Goal: Navigation & Orientation: Find specific page/section

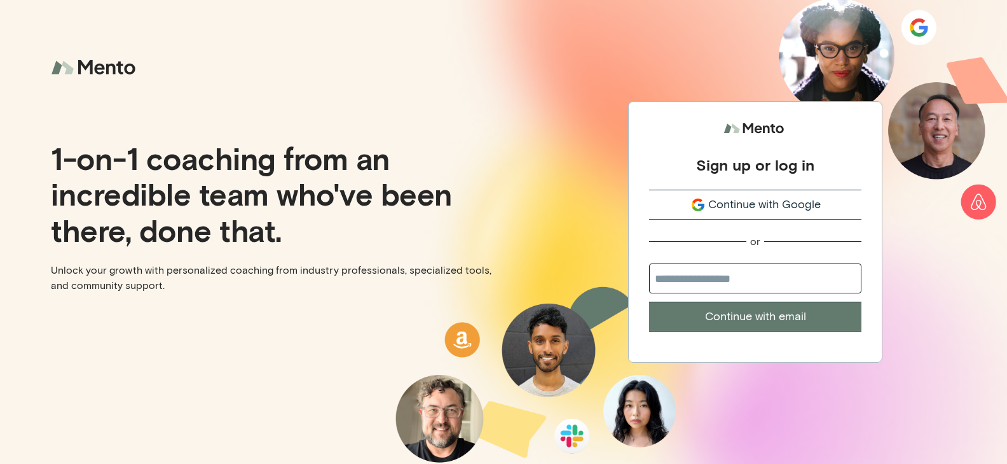
click at [769, 210] on span "Continue with Google" at bounding box center [764, 204] width 113 height 17
click at [723, 287] on input "email" at bounding box center [755, 278] width 212 height 30
type input "**********"
click at [743, 319] on button "Continue with email" at bounding box center [755, 316] width 212 height 30
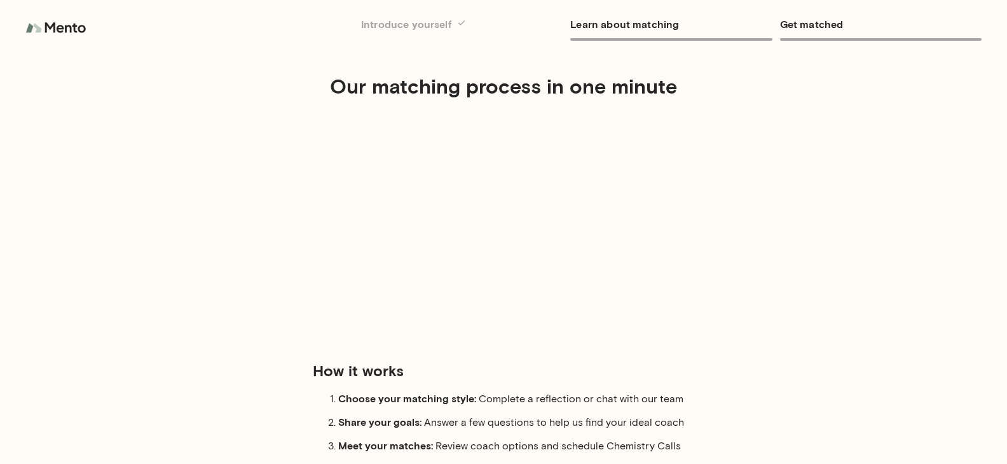
scroll to position [109, 0]
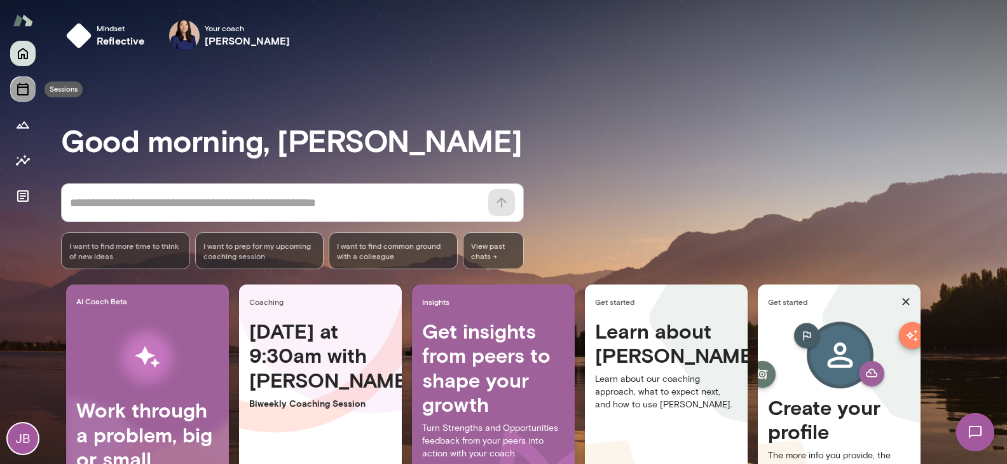
click at [32, 96] on button "Sessions" at bounding box center [22, 88] width 25 height 25
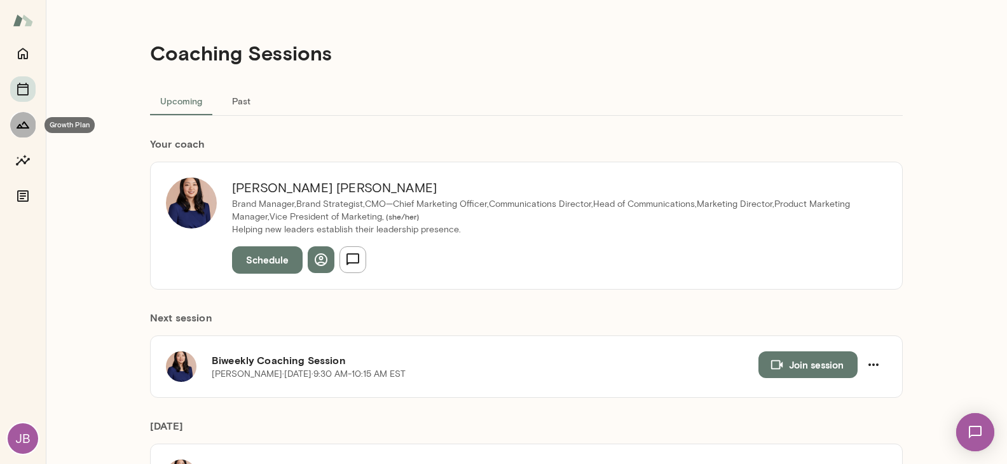
click at [26, 125] on icon "Growth Plan" at bounding box center [23, 124] width 13 height 7
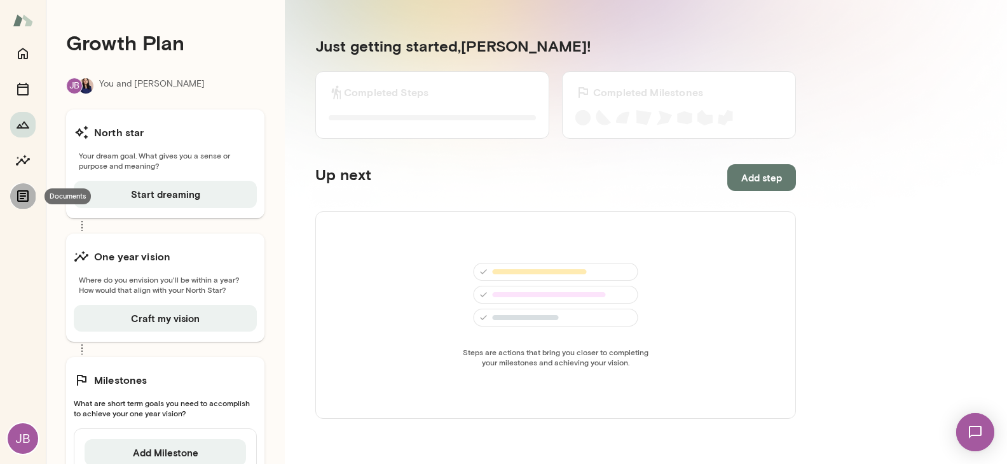
click at [22, 192] on icon "Documents" at bounding box center [22, 195] width 15 height 15
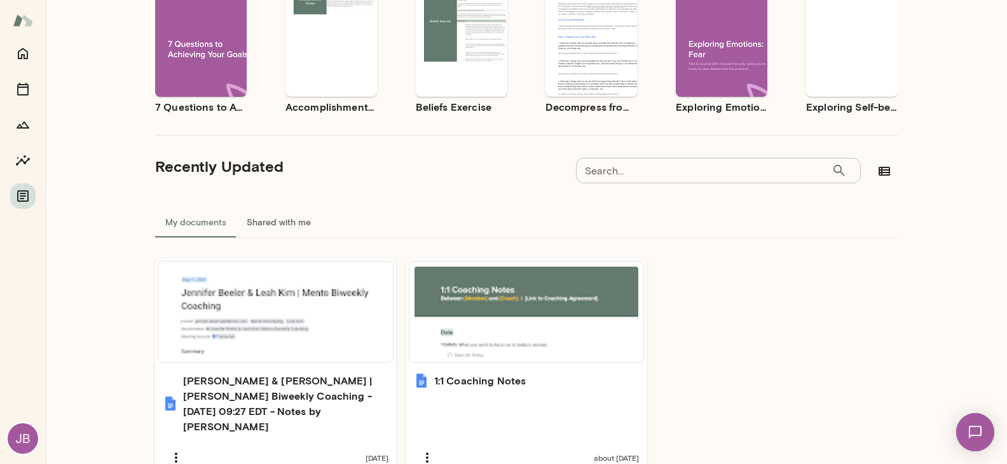
scroll to position [207, 0]
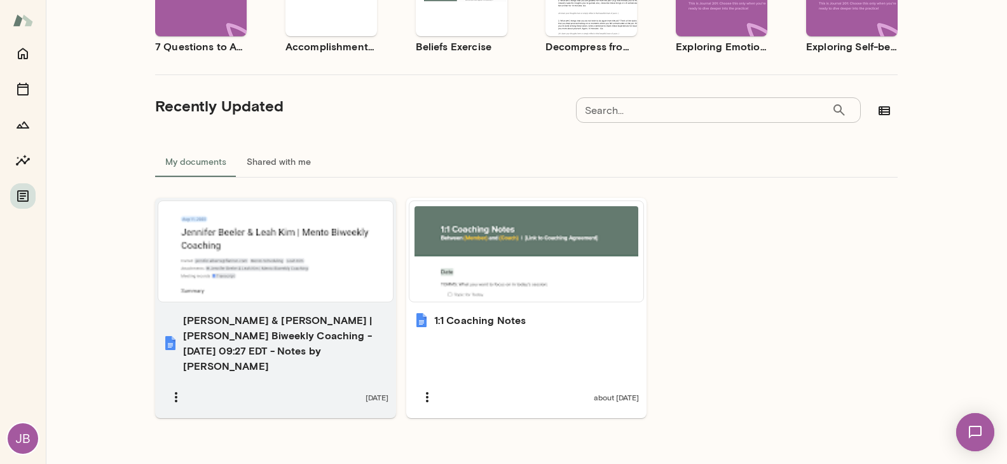
click at [312, 233] on div at bounding box center [275, 251] width 224 height 90
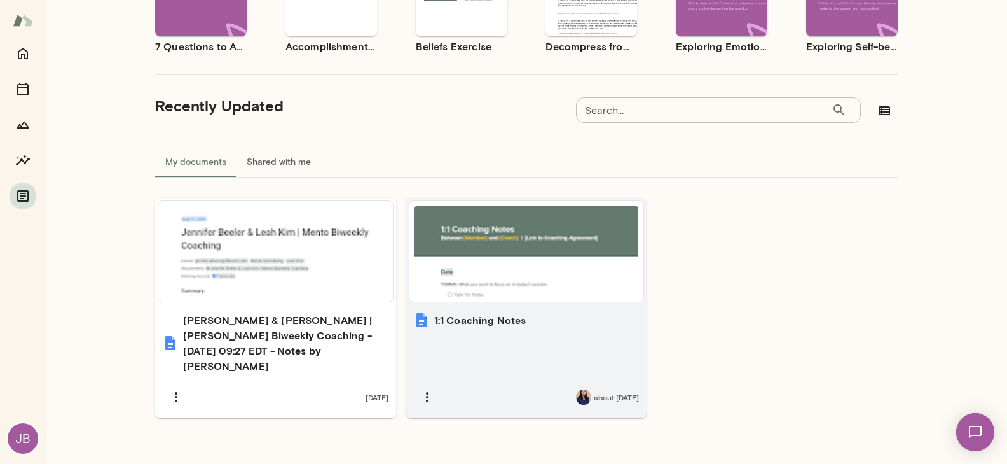
click at [521, 278] on div at bounding box center [527, 251] width 224 height 90
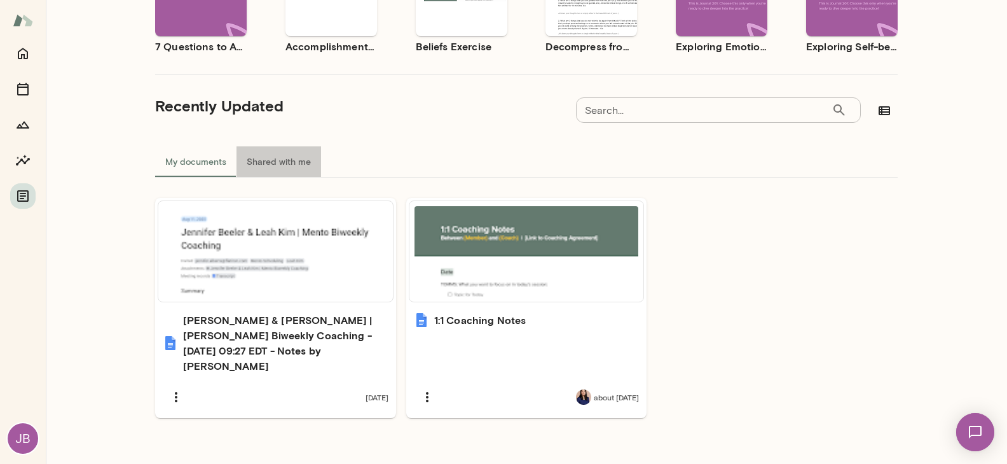
click at [272, 172] on button "Shared with me" at bounding box center [279, 161] width 85 height 31
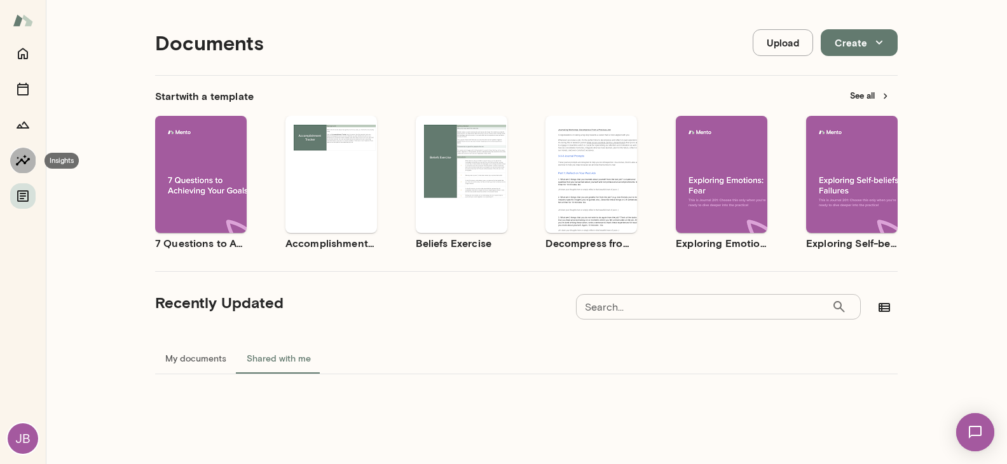
click at [34, 159] on button "Insights" at bounding box center [22, 160] width 25 height 25
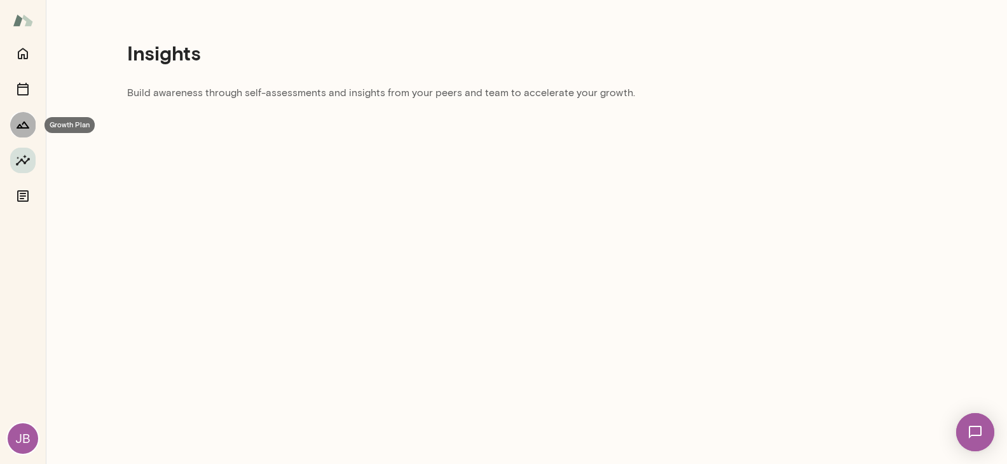
click at [32, 123] on button "Growth Plan" at bounding box center [22, 124] width 25 height 25
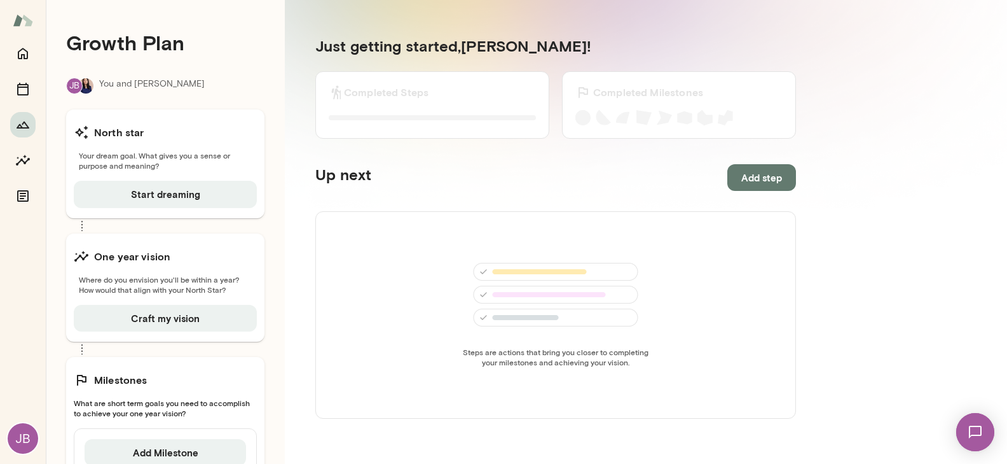
scroll to position [64, 0]
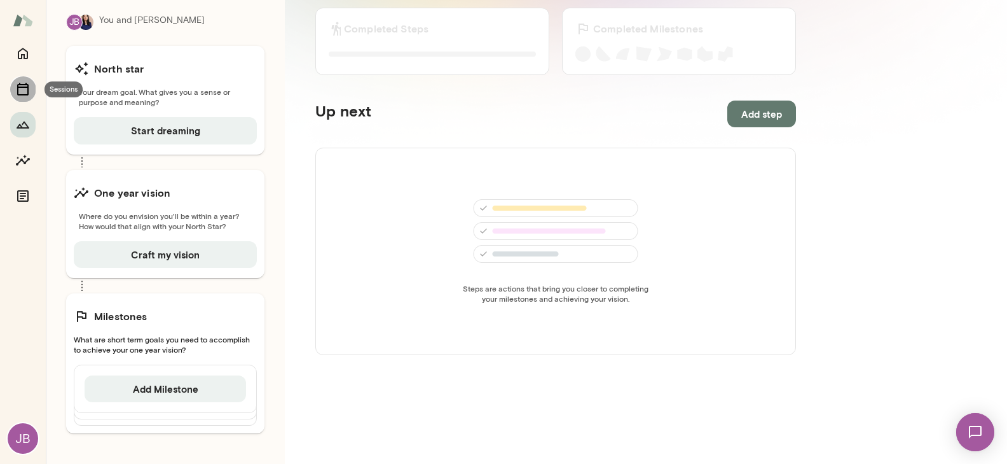
click at [31, 97] on button "Sessions" at bounding box center [22, 88] width 25 height 25
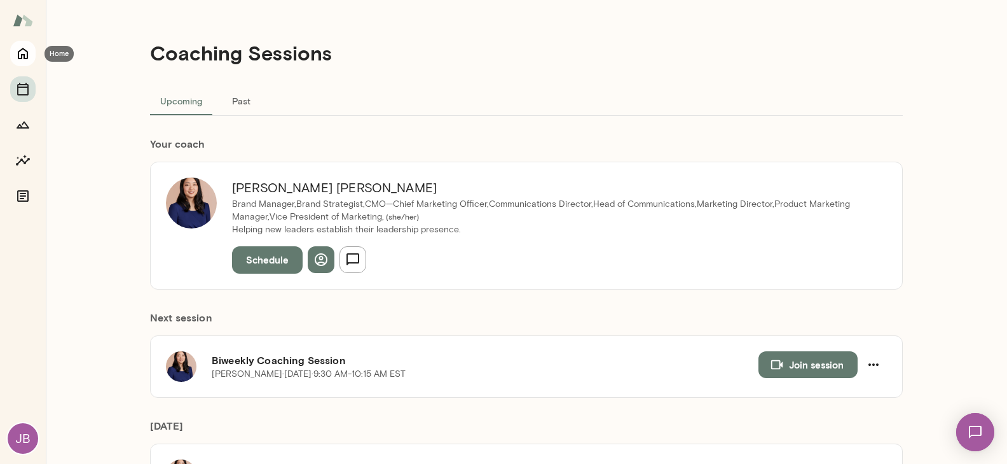
click at [29, 58] on icon "Home" at bounding box center [22, 53] width 15 height 15
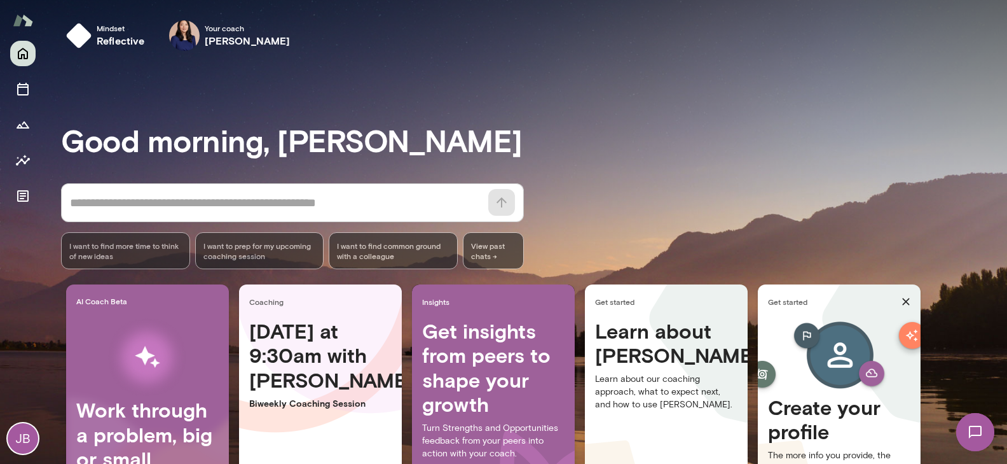
scroll to position [109, 0]
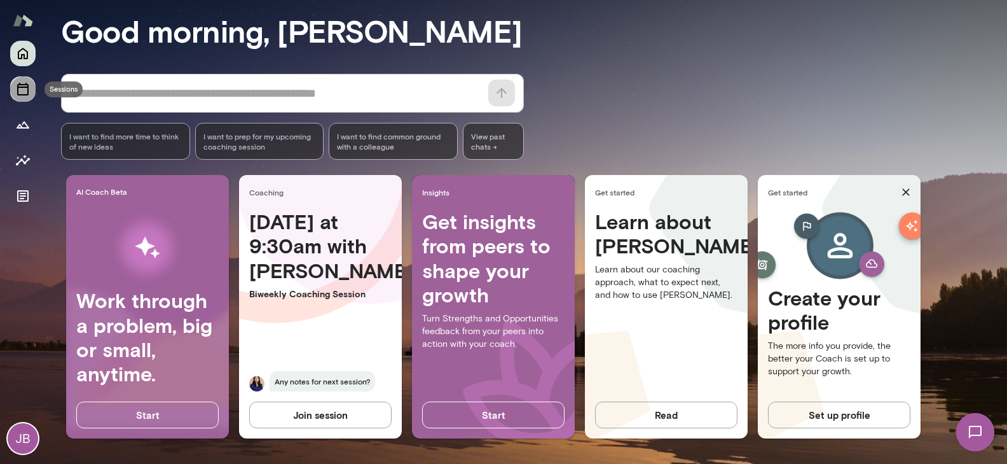
click at [25, 97] on button "Sessions" at bounding box center [22, 88] width 25 height 25
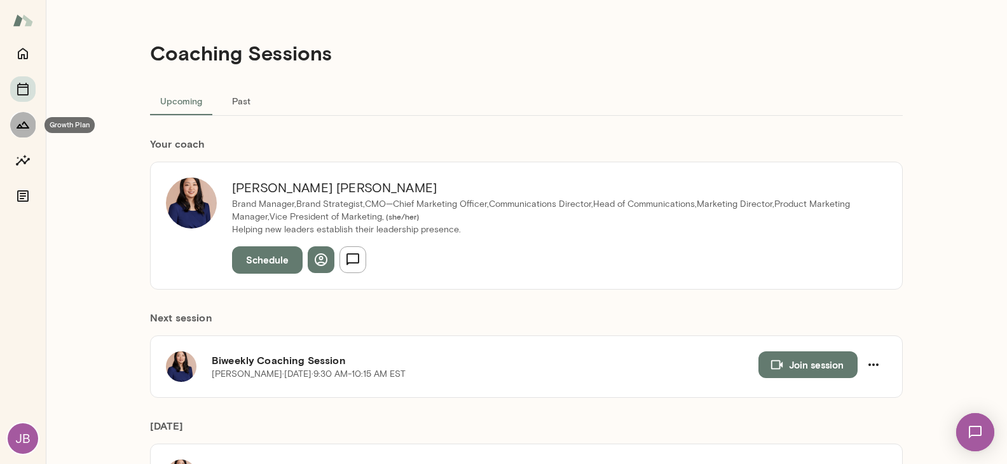
click at [23, 125] on icon "Growth Plan" at bounding box center [22, 124] width 15 height 15
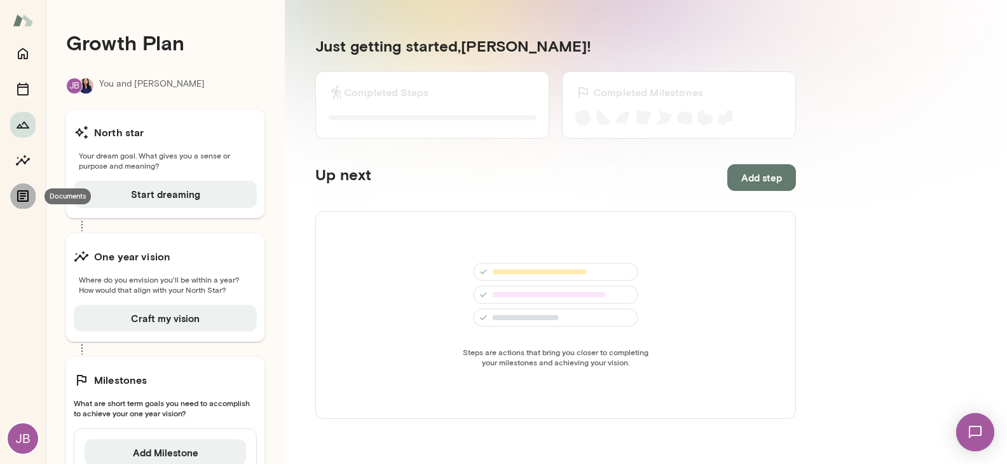
click at [32, 202] on button "Documents" at bounding box center [22, 195] width 25 height 25
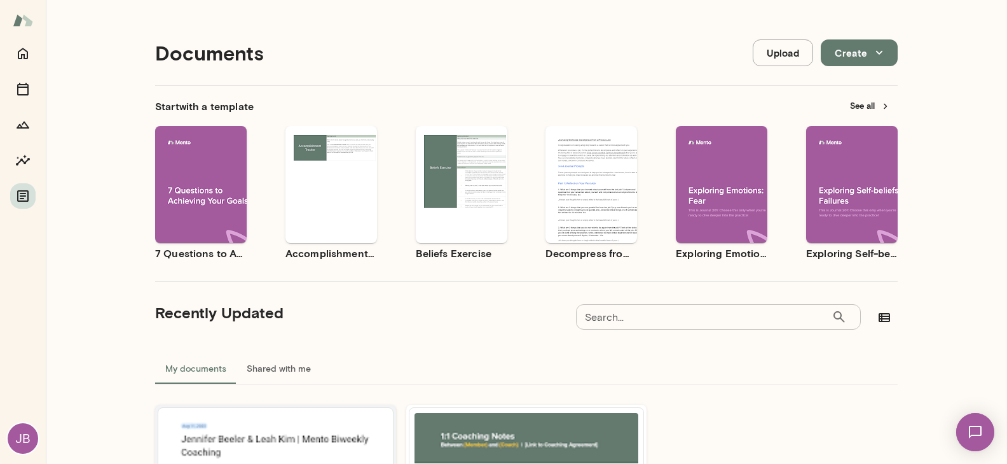
scroll to position [207, 0]
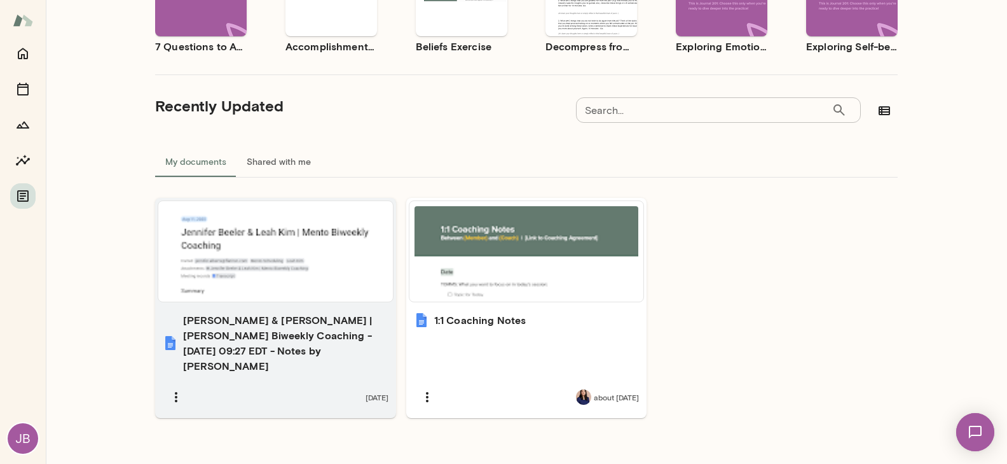
click at [275, 355] on h6 "Jennifer Beeler & Leah Kim | Mento Biweekly Coaching - 2025/08/11 09:27 EDT - N…" at bounding box center [285, 342] width 205 height 61
